Goal: Information Seeking & Learning: Learn about a topic

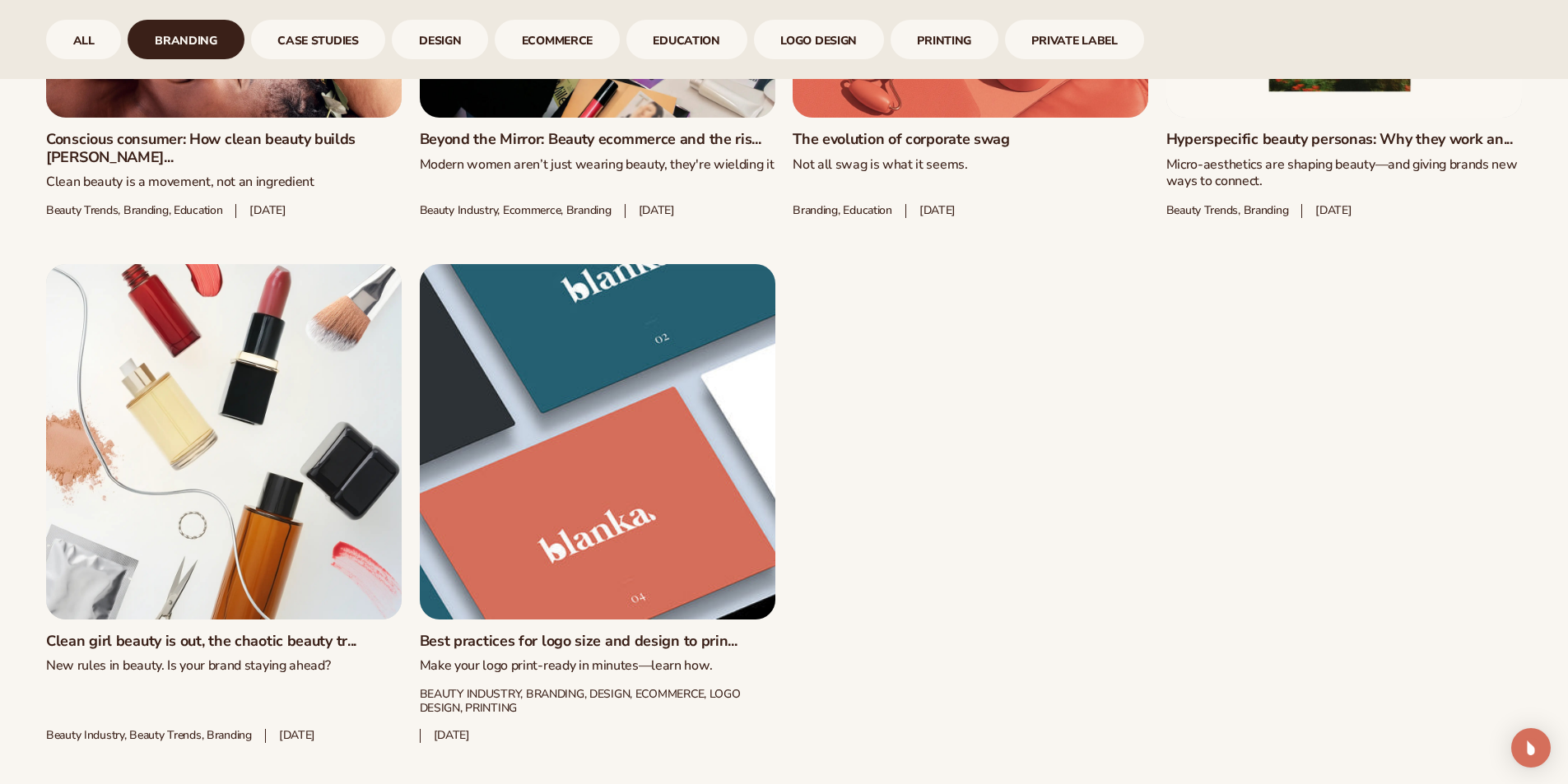
scroll to position [1481, 0]
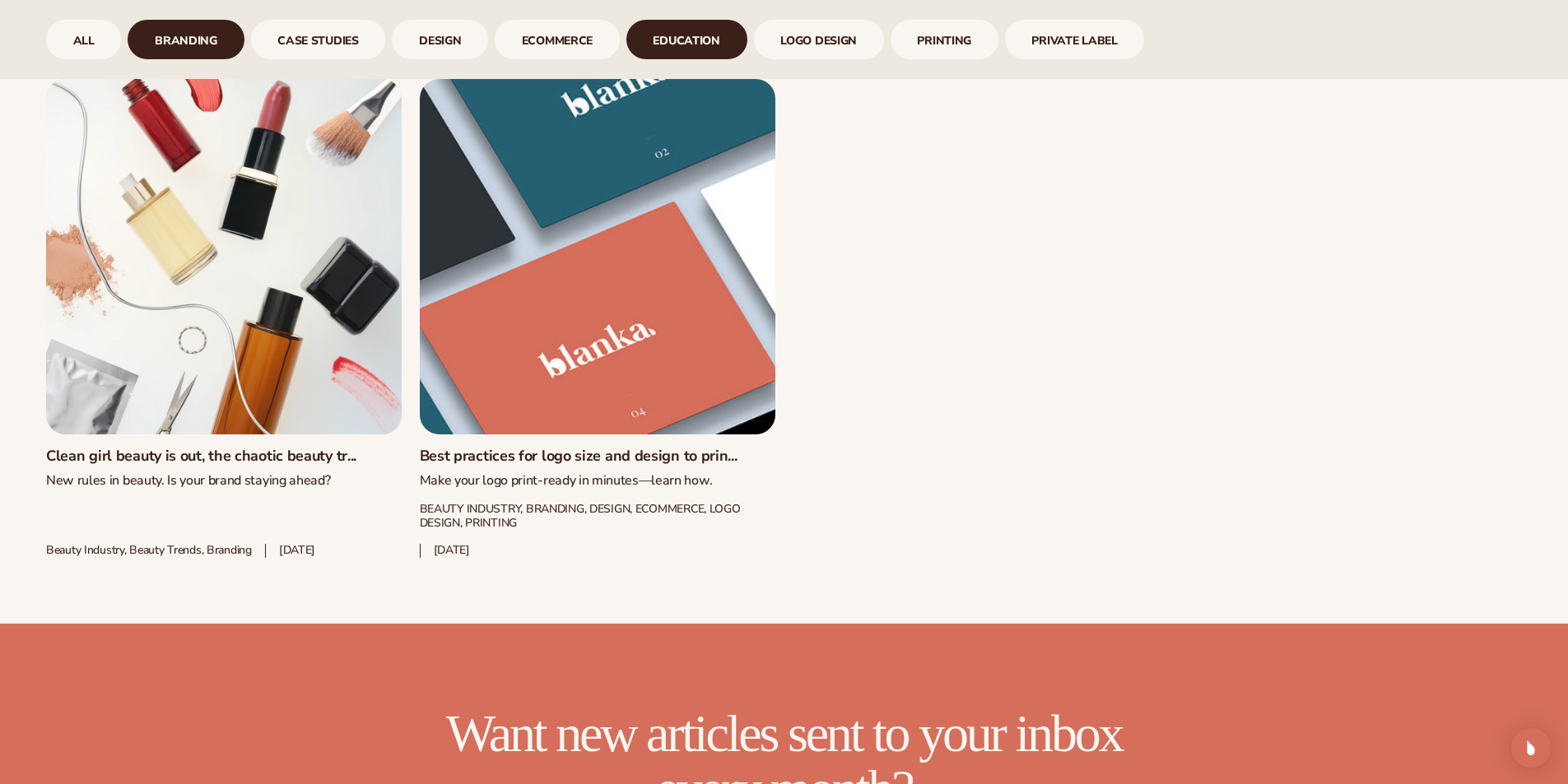
click at [641, 40] on link "Education" at bounding box center [686, 39] width 121 height 39
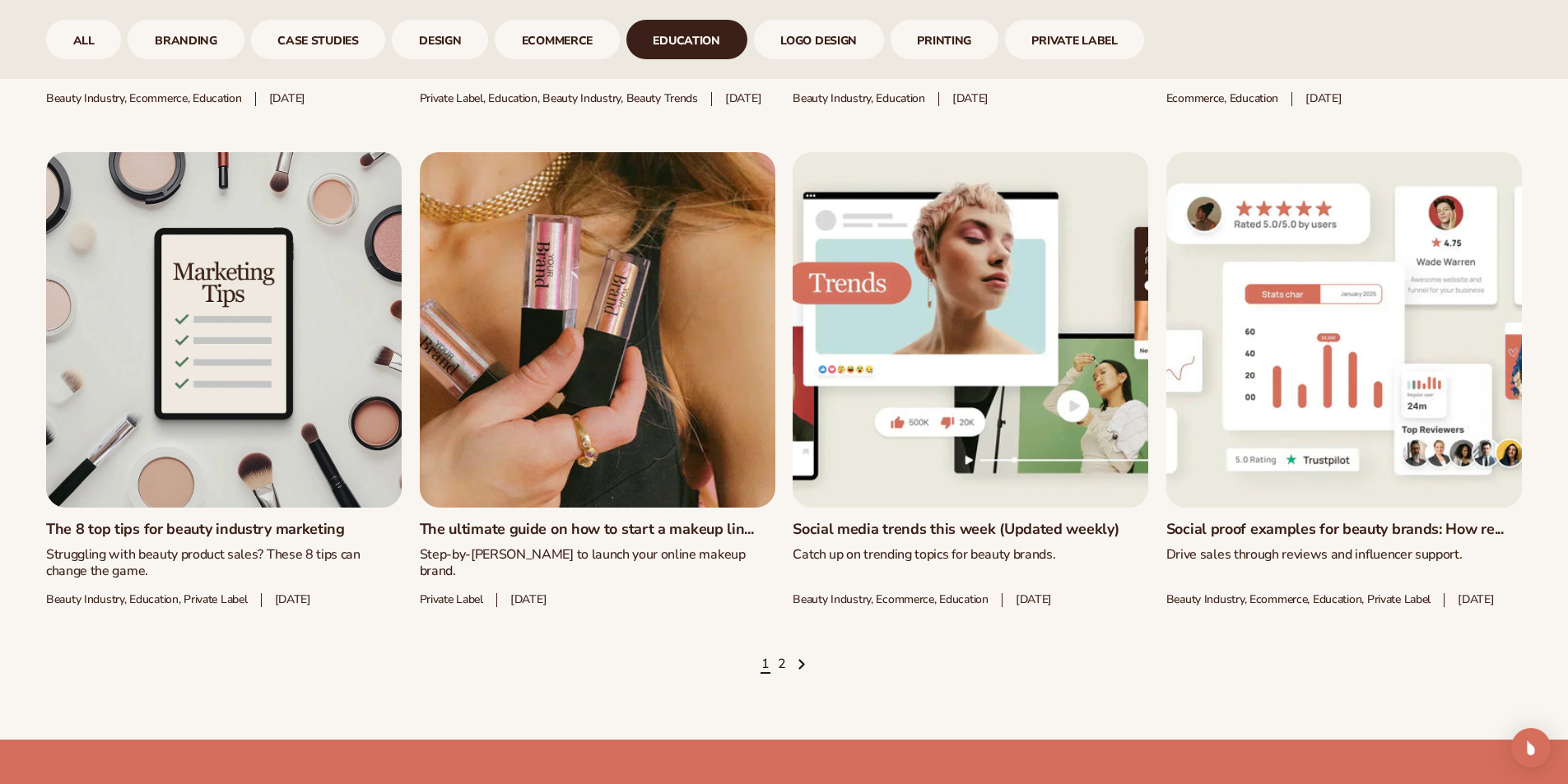
scroll to position [2551, 0]
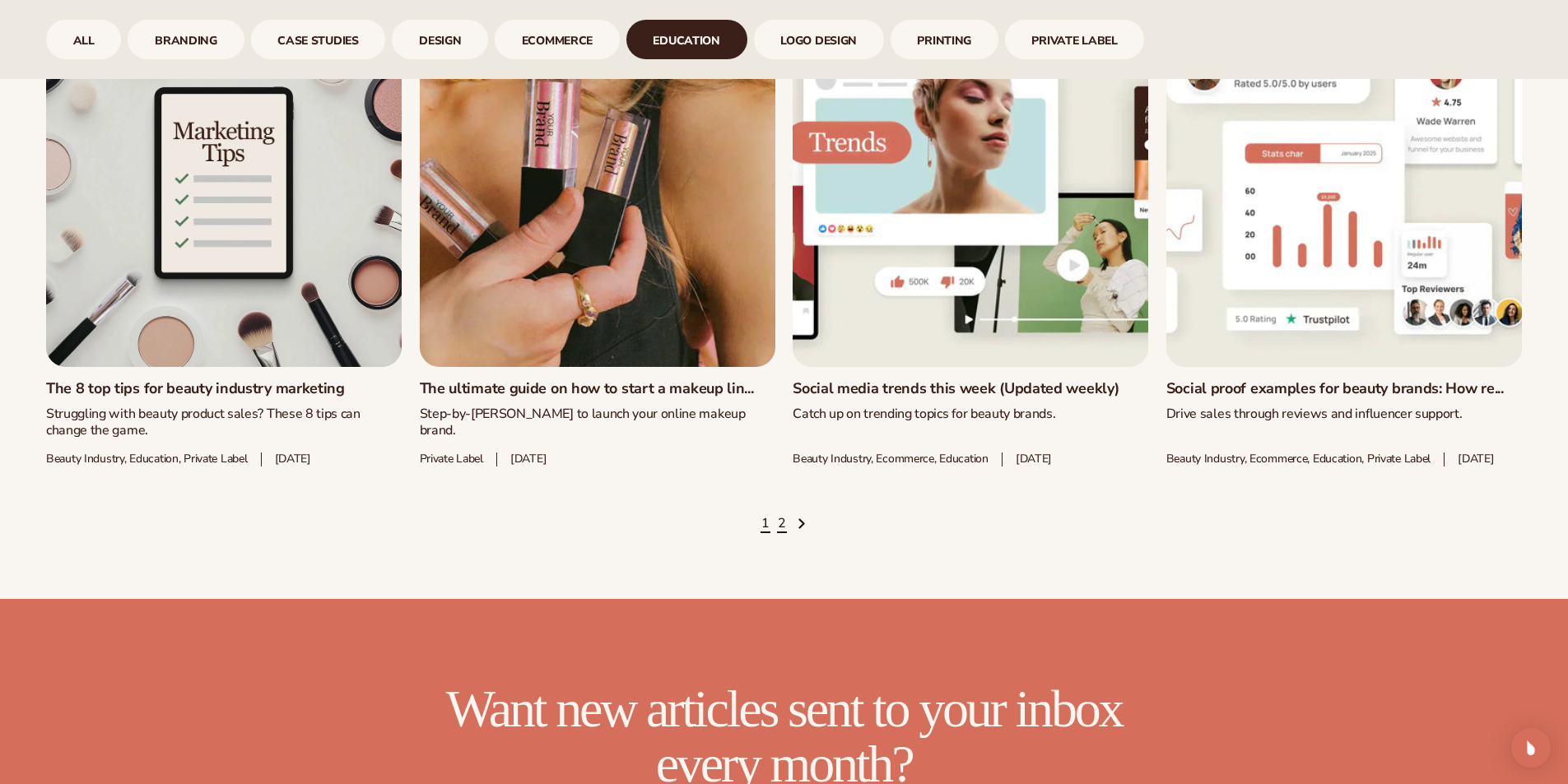
click at [783, 533] on link "2" at bounding box center [781, 525] width 8 height 18
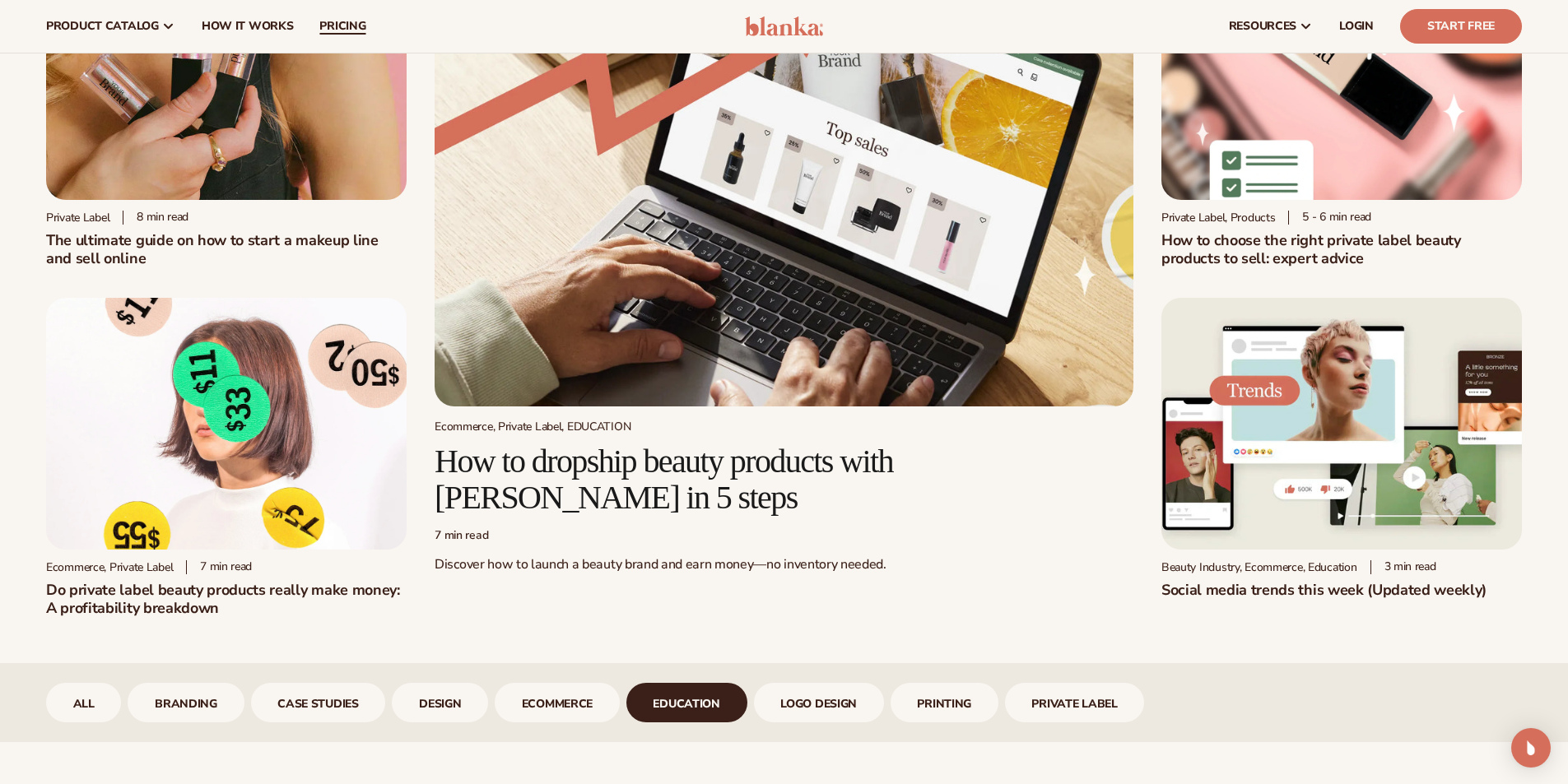
scroll to position [113, 0]
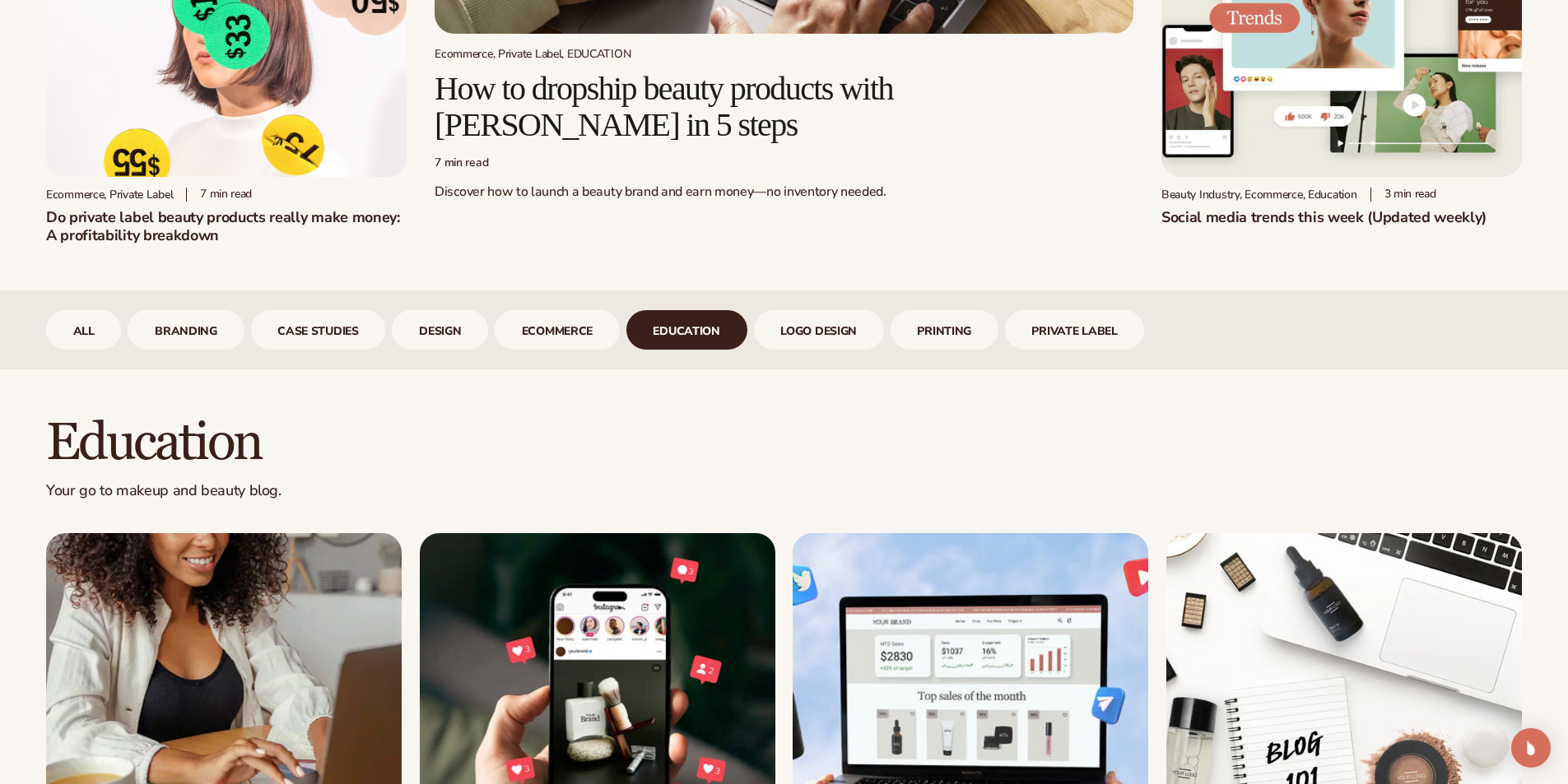
drag, startPoint x: 1222, startPoint y: 497, endPoint x: 1220, endPoint y: 509, distance: 12.2
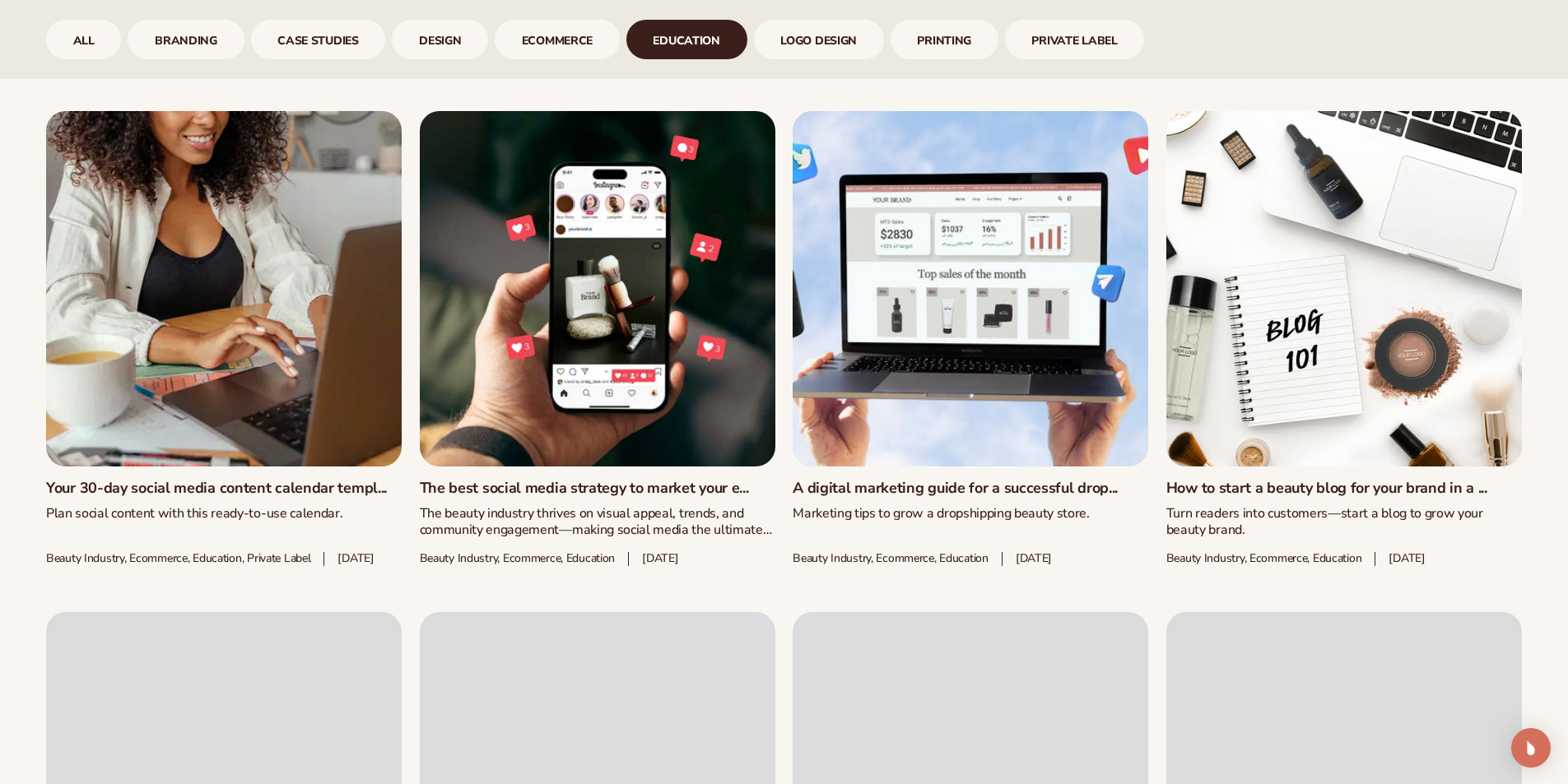
scroll to position [1018, 0]
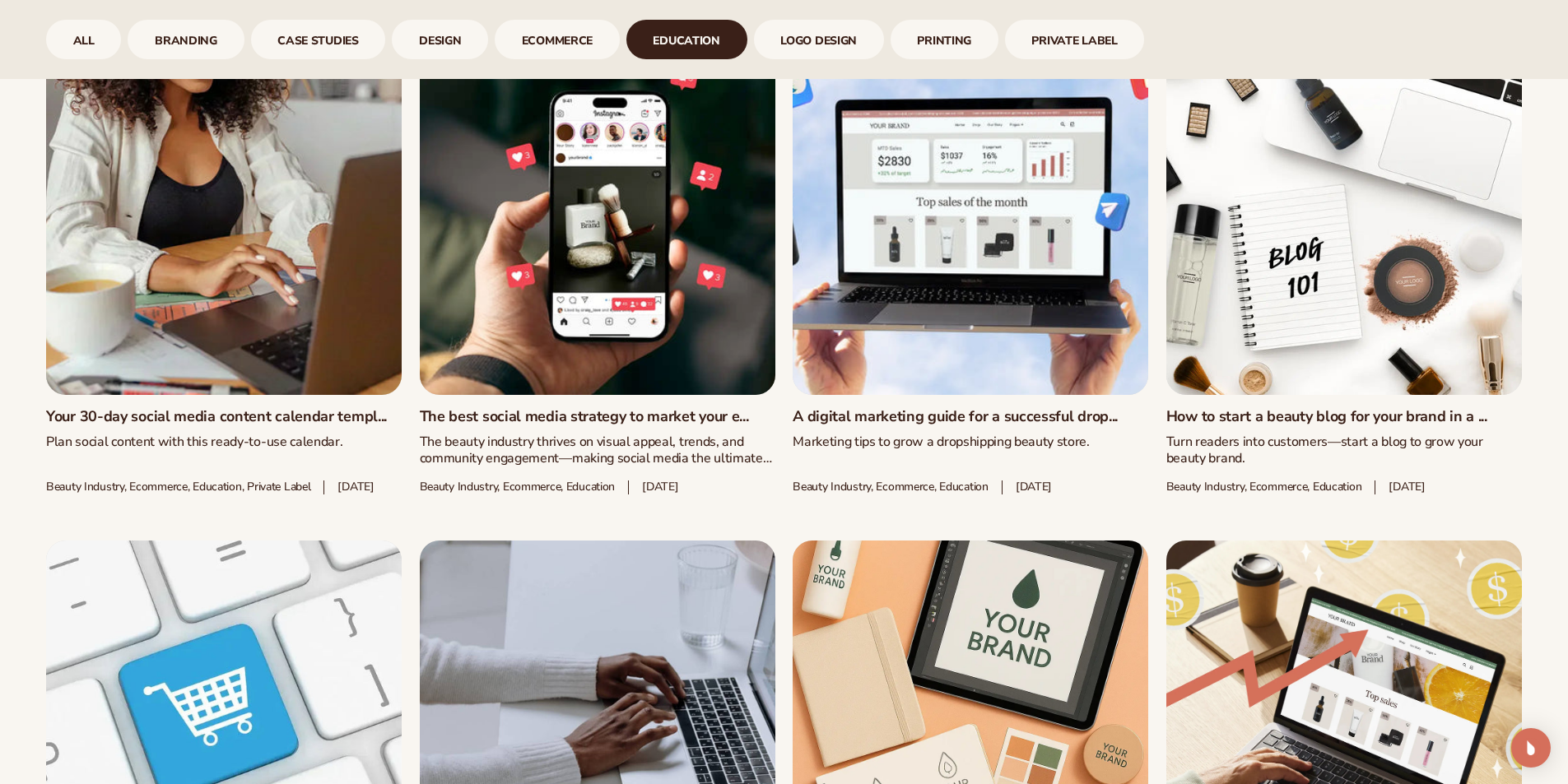
drag, startPoint x: 1220, startPoint y: 509, endPoint x: 1143, endPoint y: 480, distance: 82.3
click at [1143, 426] on link "A digital marketing guide for a successful drop..." at bounding box center [970, 417] width 355 height 18
